Goal: Task Accomplishment & Management: Manage account settings

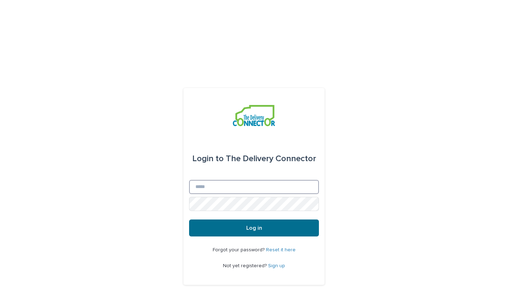
type input "**********"
click at [281, 219] on button "Log in" at bounding box center [254, 227] width 130 height 17
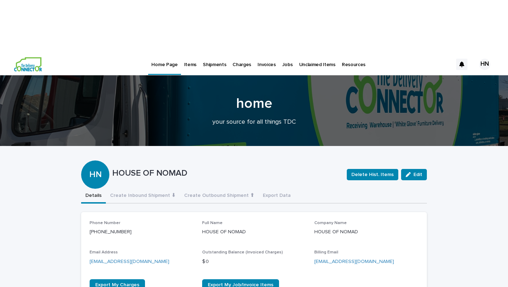
click at [220, 53] on p "Shipments" at bounding box center [214, 60] width 23 height 15
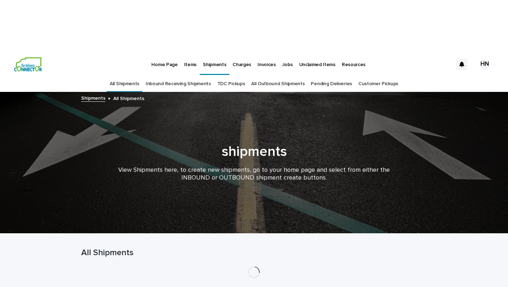
click at [186, 53] on p "Items" at bounding box center [190, 60] width 12 height 15
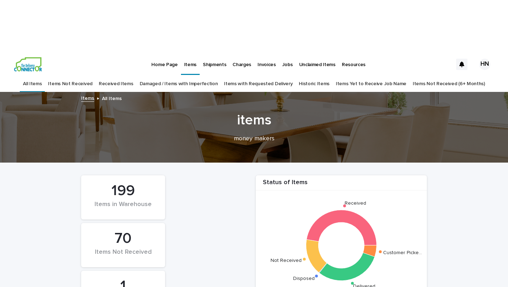
click at [362, 76] on link "Items Yet to Receive Job Name" at bounding box center [371, 84] width 71 height 17
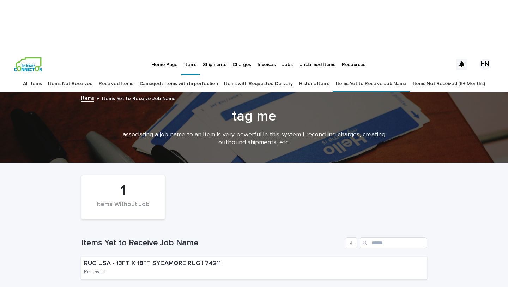
click at [421, 76] on link "Items Not Received (6+ Months)" at bounding box center [449, 84] width 72 height 17
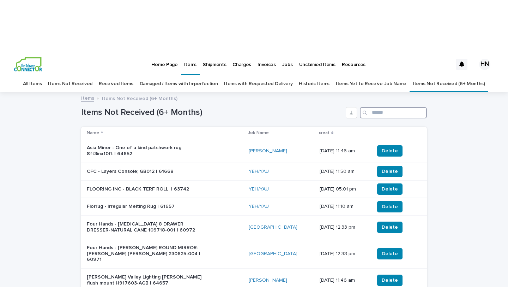
click at [403, 107] on input "Search" at bounding box center [393, 112] width 67 height 11
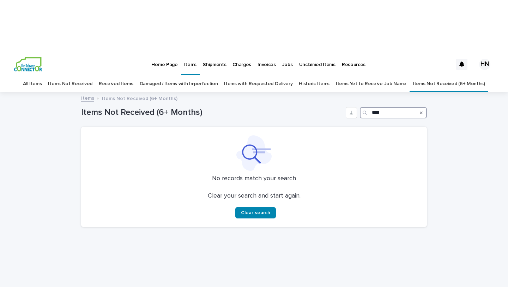
type input "****"
click at [90, 76] on link "Items Not Received" at bounding box center [70, 84] width 44 height 17
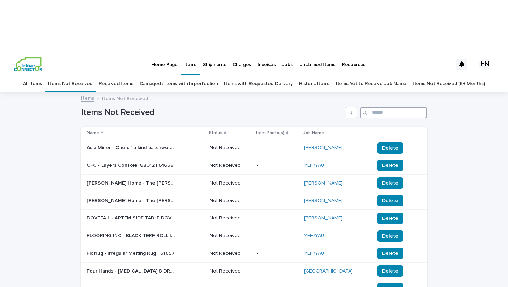
click at [394, 107] on input "Search" at bounding box center [393, 112] width 67 height 11
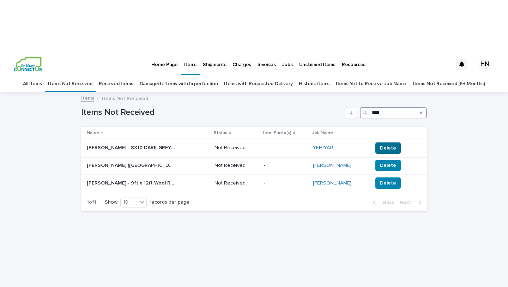
type input "****"
click at [386, 144] on span "Delete" at bounding box center [388, 147] width 16 height 7
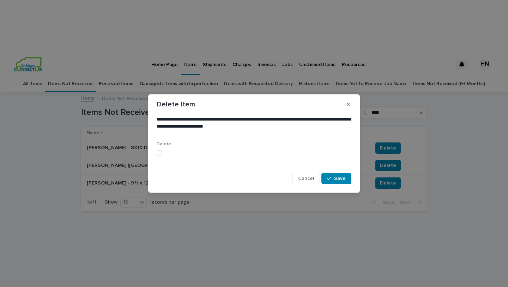
click at [159, 151] on span at bounding box center [160, 153] width 6 height 6
click at [337, 180] on span "Save" at bounding box center [340, 178] width 12 height 5
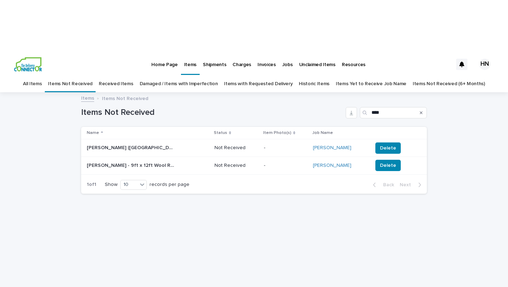
click at [161, 143] on p "[PERSON_NAME] ([GEOGRAPHIC_DATA]) - 12X15 CUSTOM WOOL RUG | 70586" at bounding box center [132, 146] width 90 height 7
click at [159, 161] on p "[PERSON_NAME] - 9ft x 12ft Wool Rug | 71036" at bounding box center [132, 164] width 90 height 7
